Goal: Information Seeking & Learning: Learn about a topic

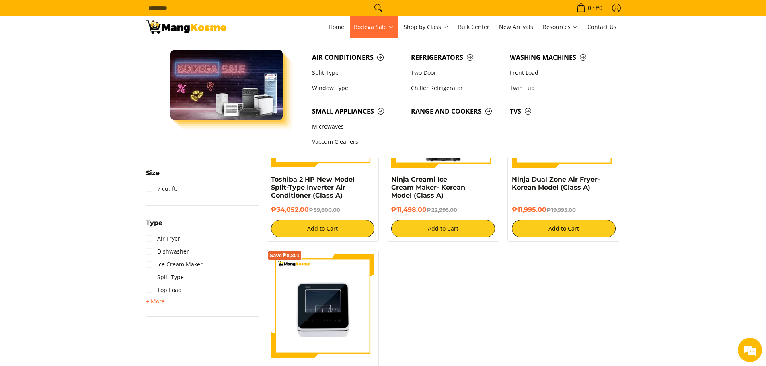
click at [386, 26] on span "Bodega Sale" at bounding box center [374, 27] width 40 height 10
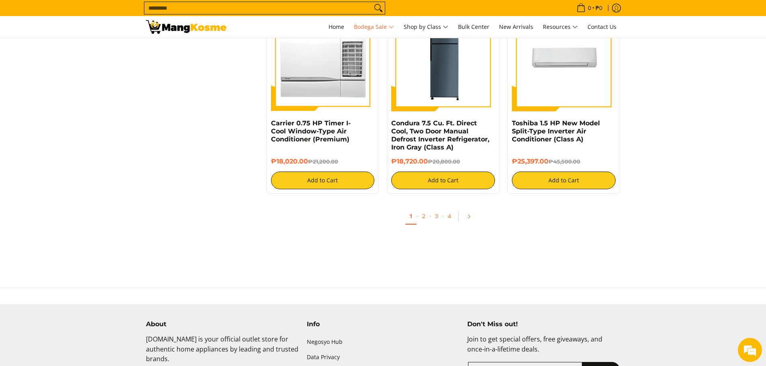
scroll to position [1649, 0]
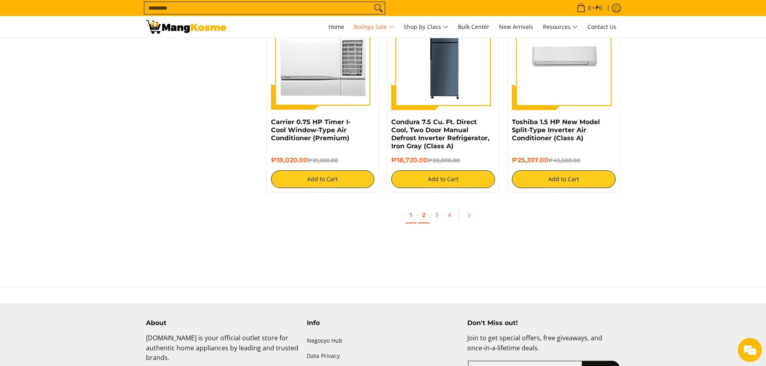
click at [425, 217] on link "2" at bounding box center [423, 215] width 11 height 16
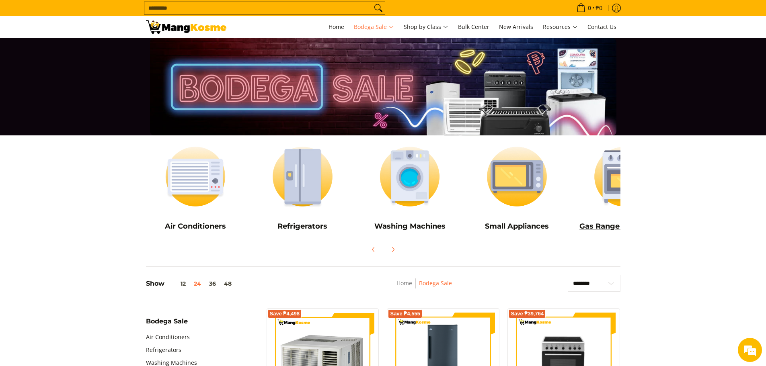
click at [598, 226] on h5 "Gas Range and Cookers" at bounding box center [624, 226] width 99 height 9
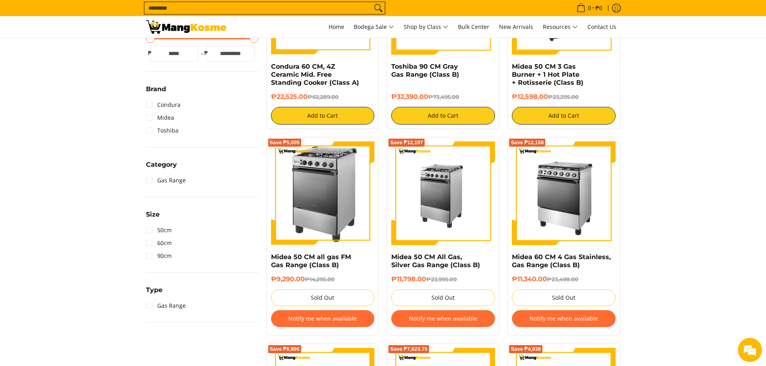
scroll to position [121, 0]
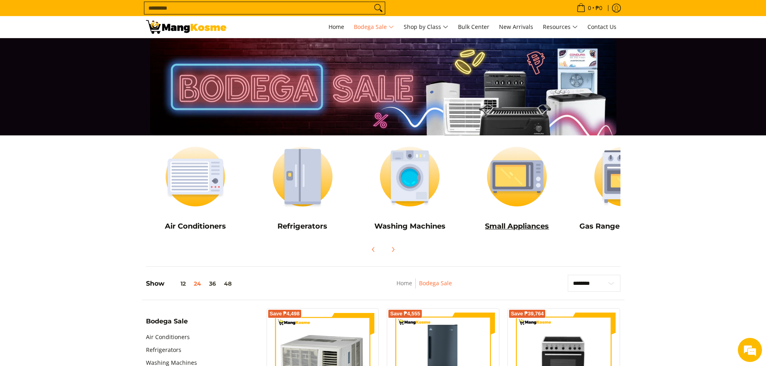
scroll to position [0, 54]
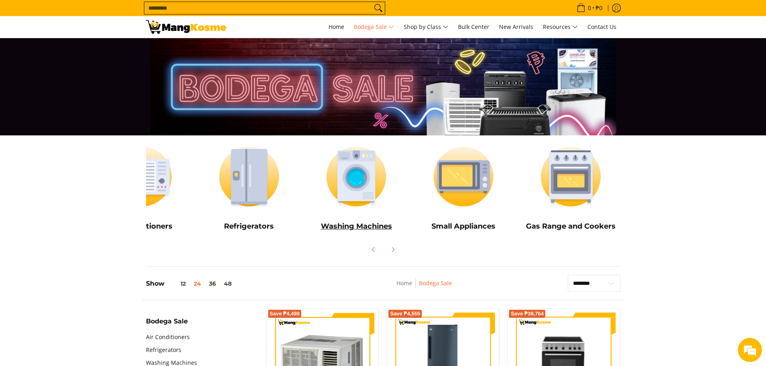
drag, startPoint x: 578, startPoint y: 180, endPoint x: 315, endPoint y: 193, distance: 263.4
click at [315, 193] on div "Air Conditioners Refrigerators Washing Machines" at bounding box center [357, 186] width 536 height 101
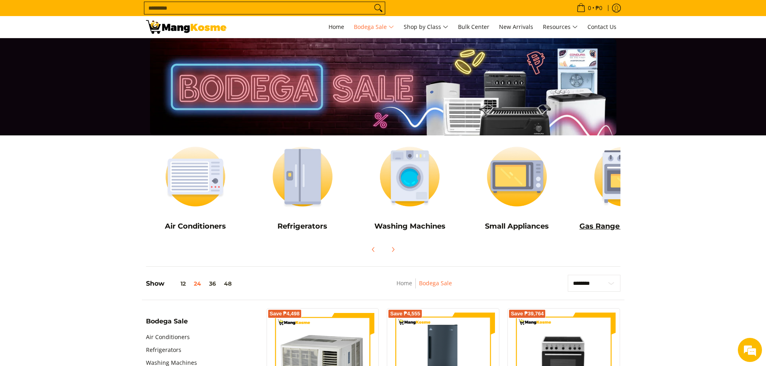
drag, startPoint x: 272, startPoint y: 179, endPoint x: 582, endPoint y: 197, distance: 309.9
click at [582, 197] on div "Air Conditioners Refrigerators Washing Machines" at bounding box center [410, 186] width 536 height 101
click at [406, 226] on h5 "Washing Machines" at bounding box center [409, 226] width 99 height 9
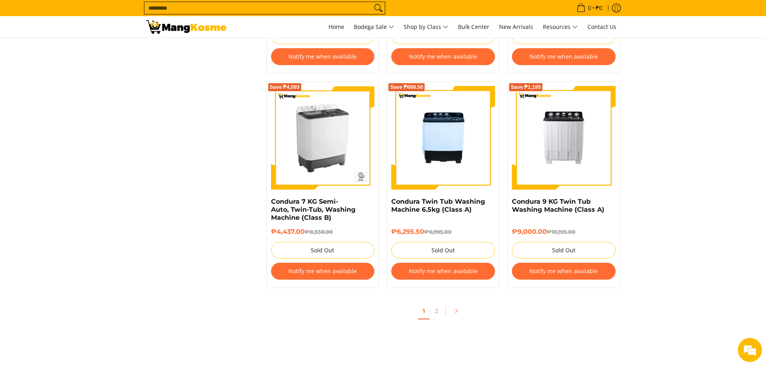
scroll to position [1569, 0]
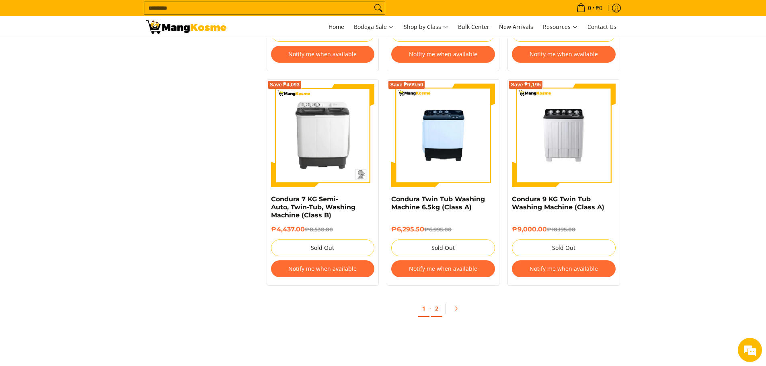
click at [435, 309] on link "2" at bounding box center [436, 309] width 11 height 16
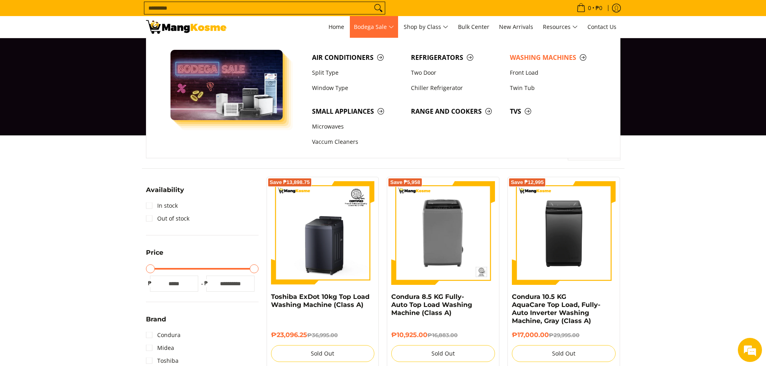
click at [376, 27] on span "Bodega Sale" at bounding box center [374, 27] width 40 height 10
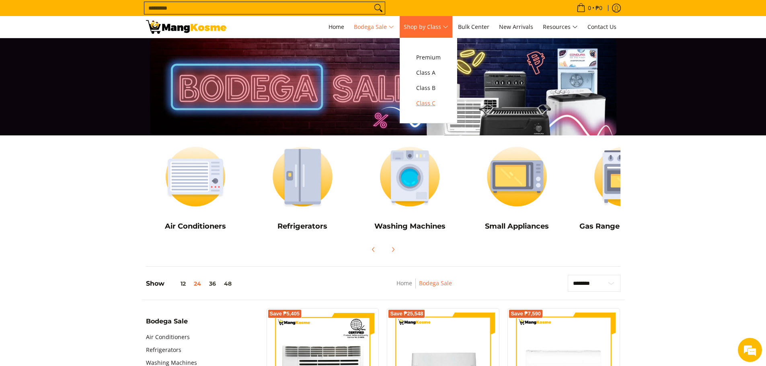
click at [435, 101] on span "Class C" at bounding box center [428, 104] width 25 height 10
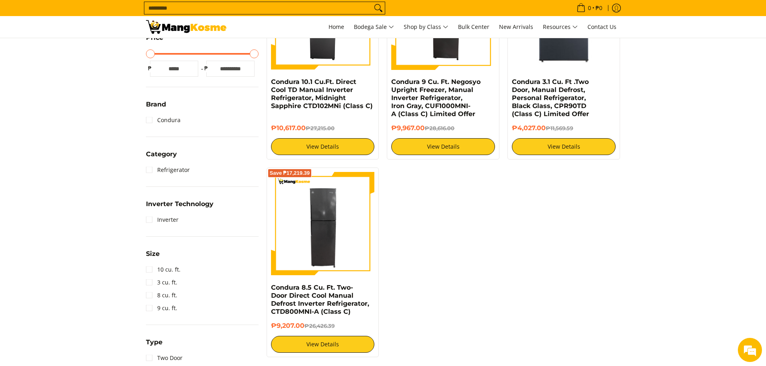
scroll to position [201, 0]
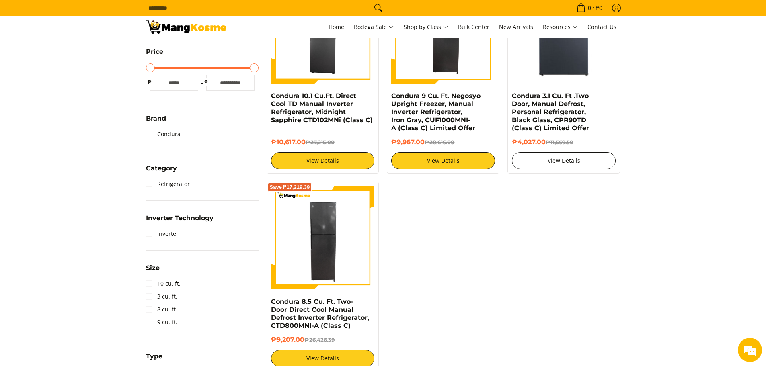
click at [569, 163] on link "View Details" at bounding box center [564, 160] width 104 height 17
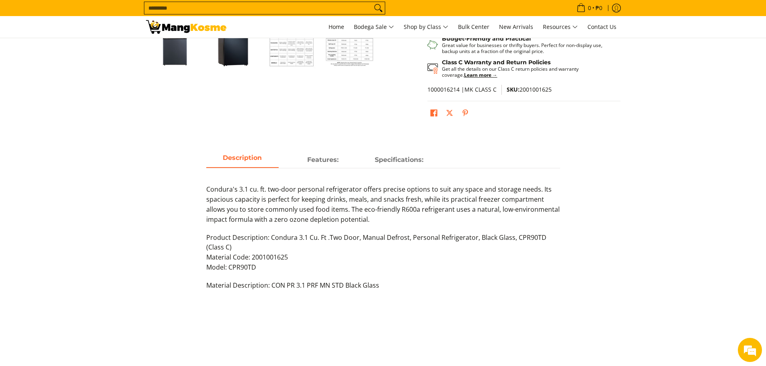
scroll to position [322, 0]
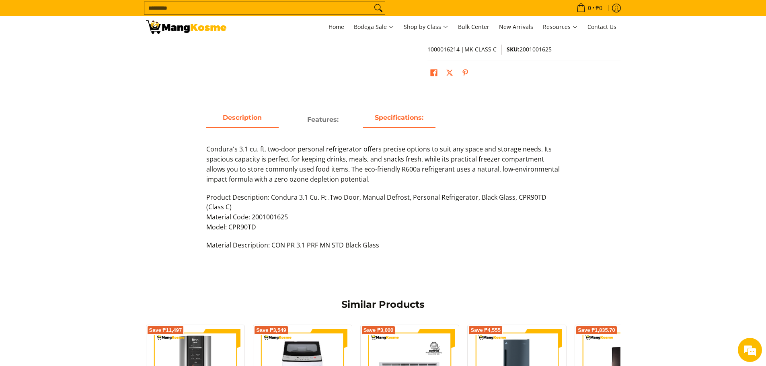
click at [410, 115] on strong "Specifications:" at bounding box center [399, 118] width 49 height 8
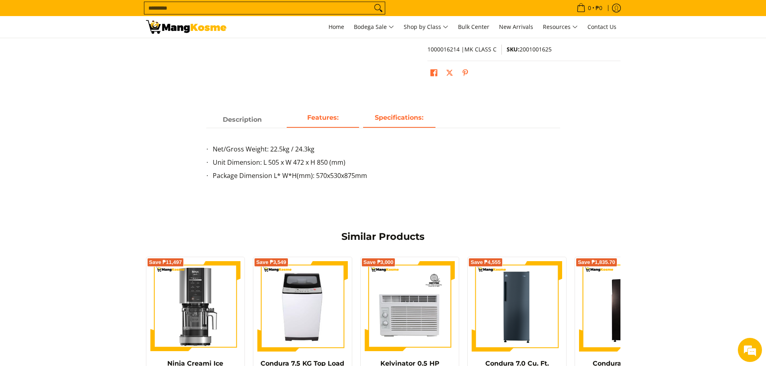
click at [322, 121] on strong "Features:" at bounding box center [322, 118] width 31 height 8
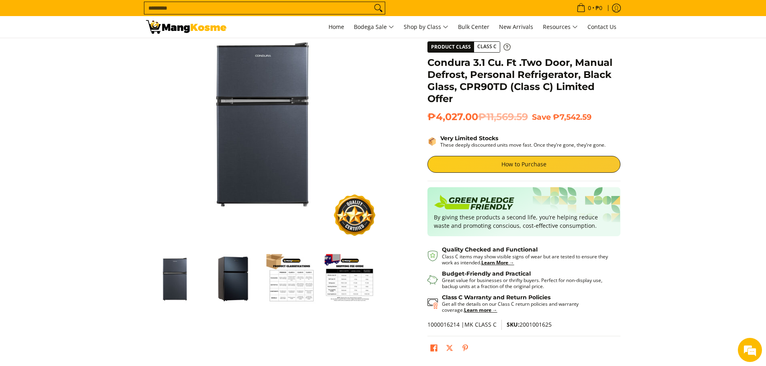
scroll to position [0, 0]
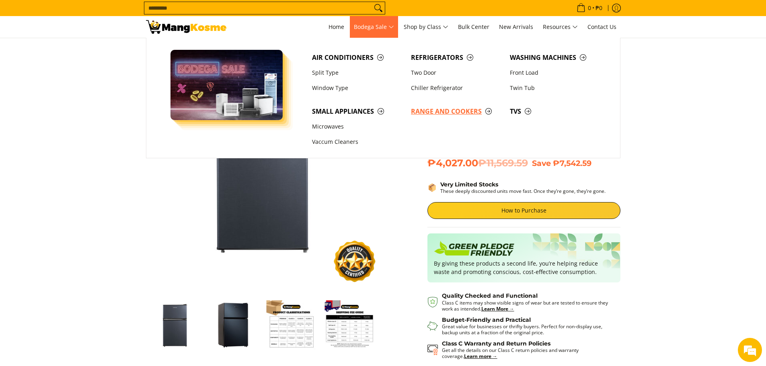
click at [443, 112] on span "Range and Cookers" at bounding box center [456, 112] width 91 height 10
click at [344, 112] on span "Small Appliances" at bounding box center [357, 112] width 91 height 10
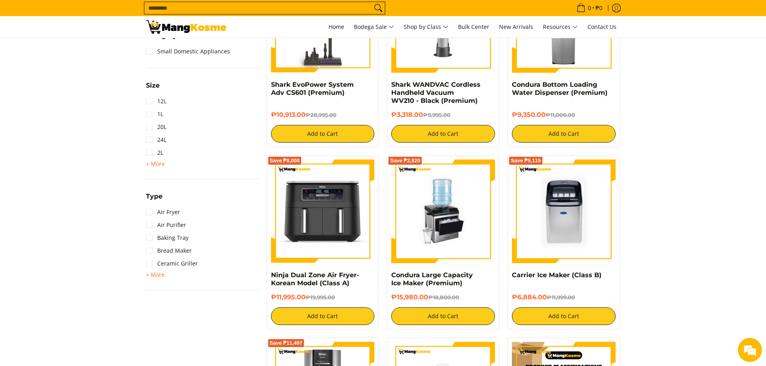
scroll to position [523, 0]
